Goal: Information Seeking & Learning: Learn about a topic

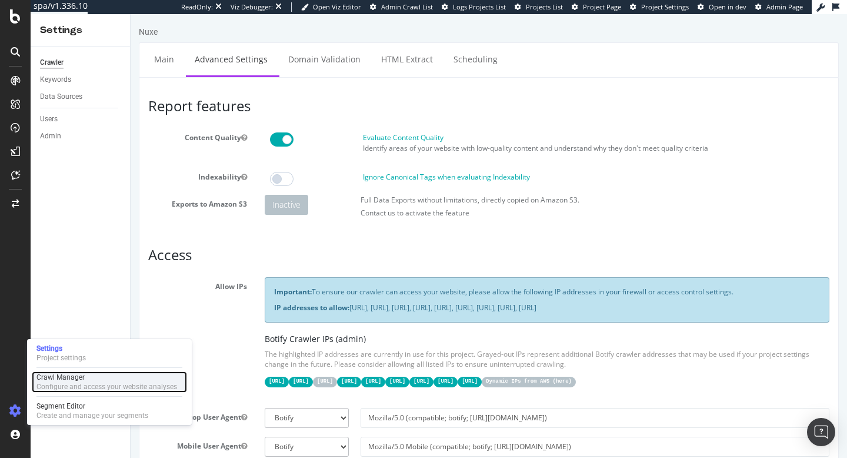
click at [57, 386] on div "Configure and access your website analyses" at bounding box center [106, 386] width 141 height 9
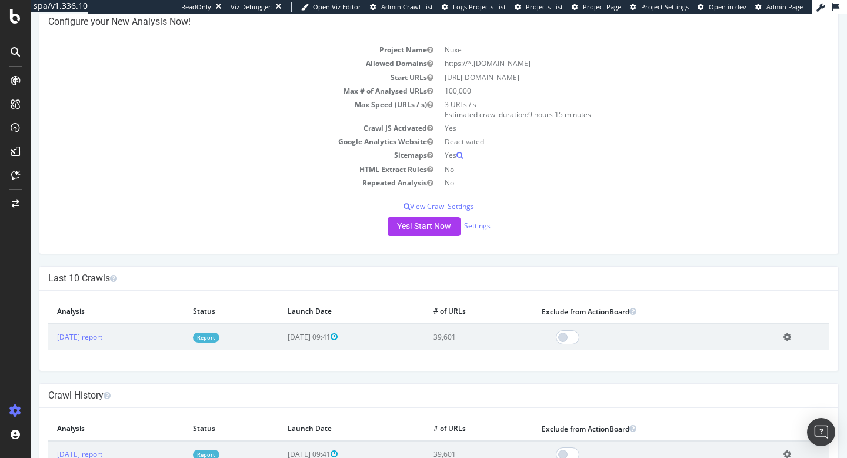
scroll to position [108, 0]
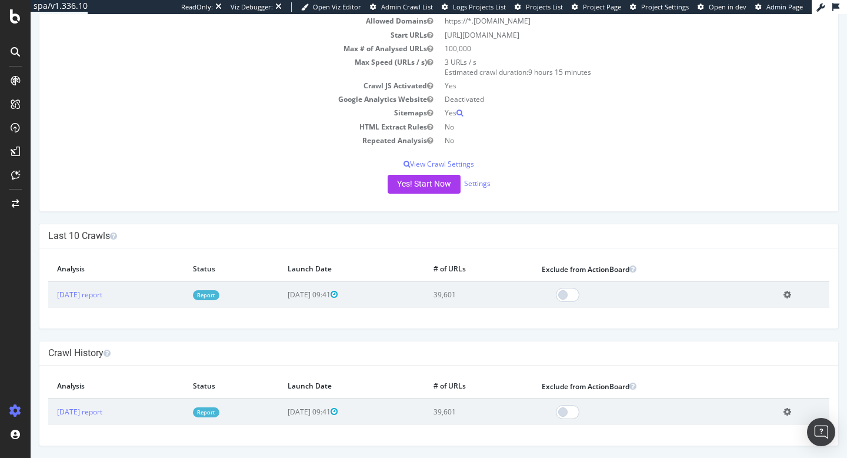
click at [219, 413] on link "Report" at bounding box center [206, 412] width 26 height 10
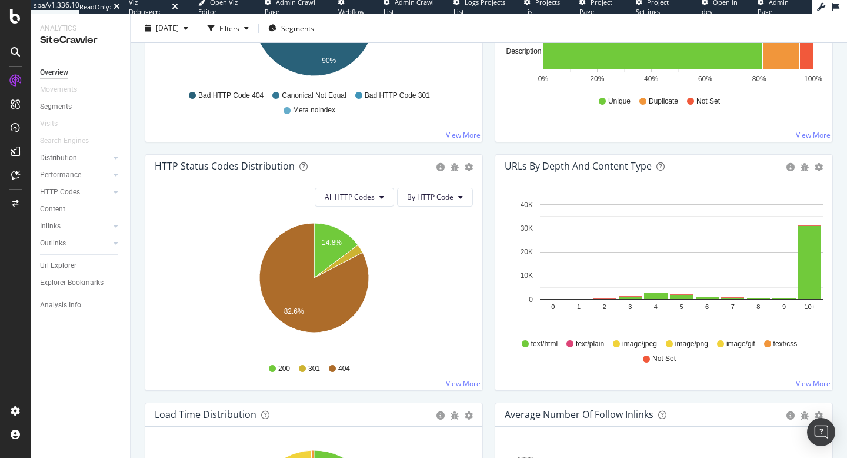
scroll to position [528, 0]
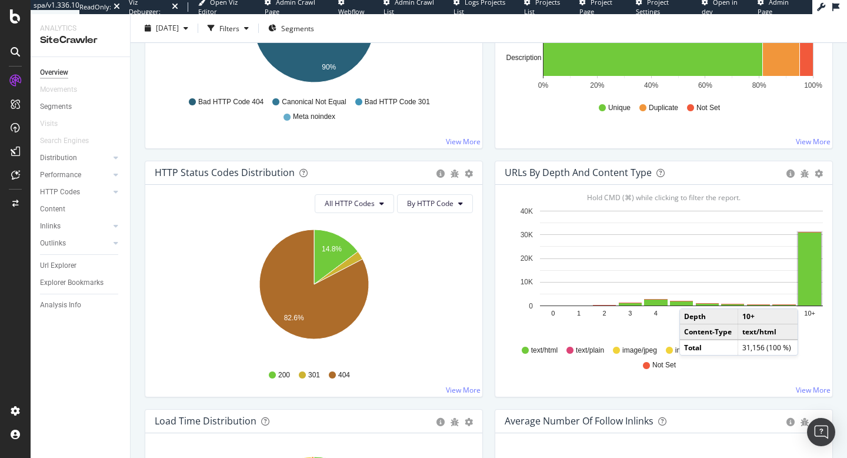
click at [812, 295] on rect "A chart." at bounding box center [809, 268] width 23 height 73
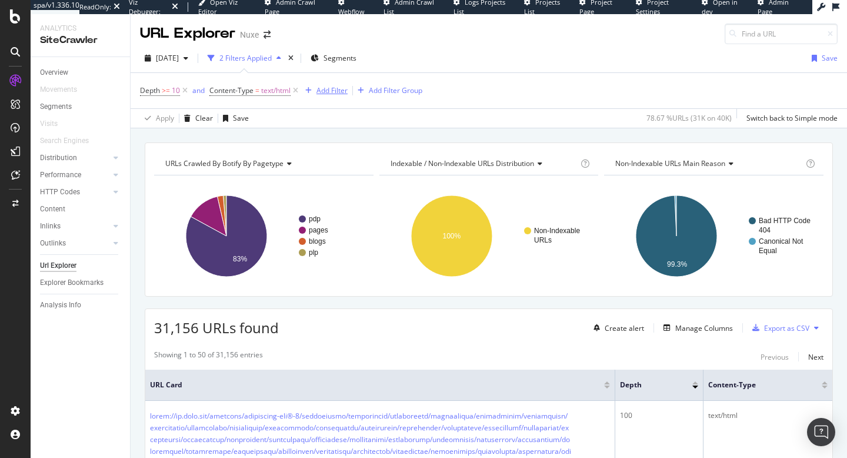
click at [331, 88] on div "Add Filter" at bounding box center [331, 90] width 31 height 10
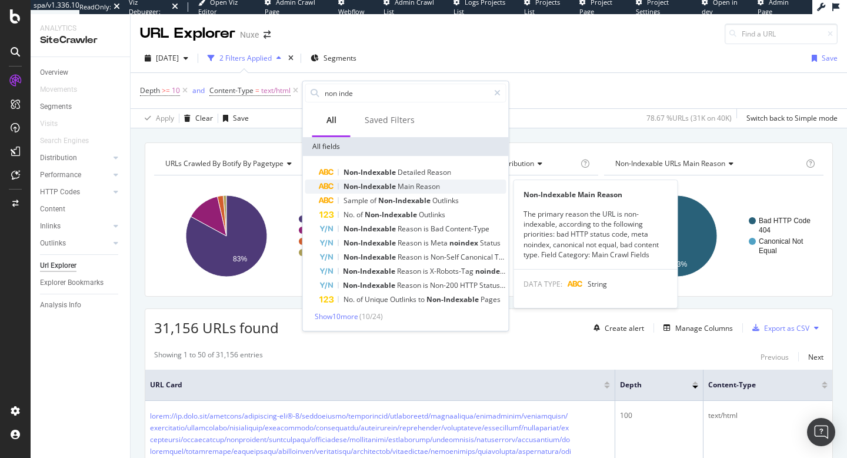
type input "non inde"
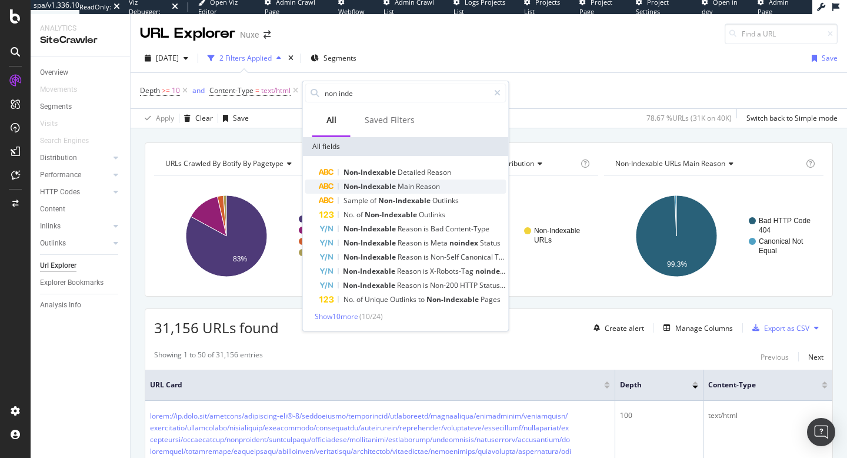
click at [389, 187] on span "Non-Indexable" at bounding box center [370, 186] width 54 height 10
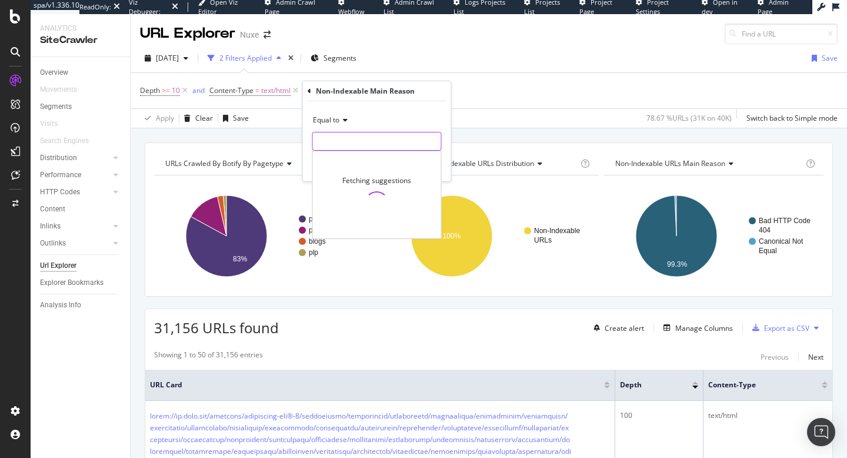
click at [345, 132] on input "text" at bounding box center [377, 141] width 128 height 19
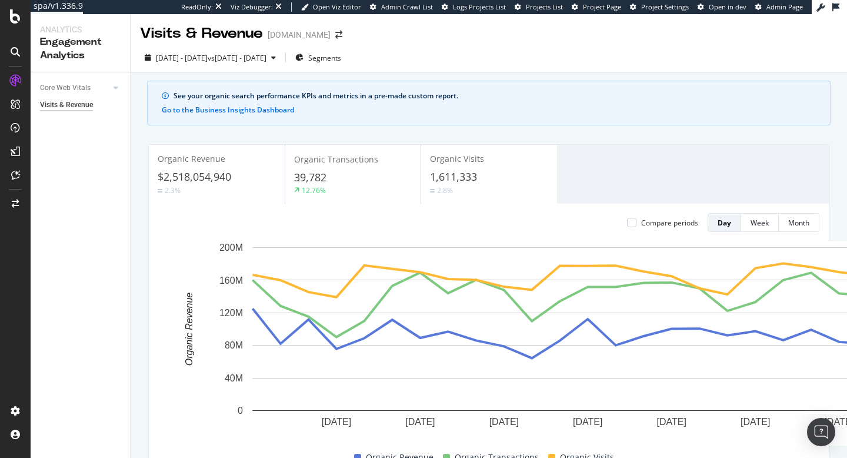
scroll to position [512, 0]
